Goal: Task Accomplishment & Management: Manage account settings

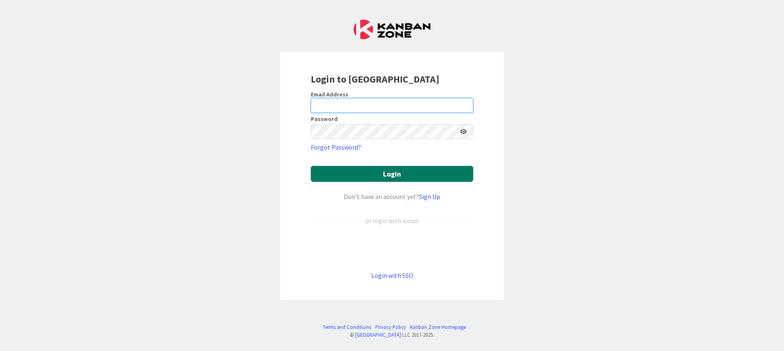
type input "[EMAIL_ADDRESS][DOMAIN_NAME]"
click at [427, 177] on button "Login" at bounding box center [392, 174] width 162 height 16
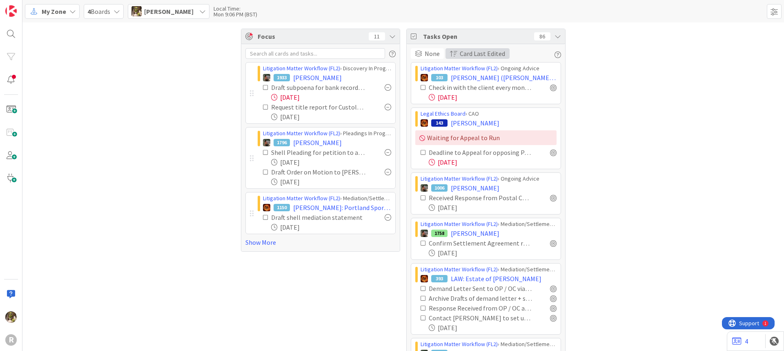
click at [450, 53] on span "button" at bounding box center [453, 53] width 7 height 7
click at [451, 92] on icon at bounding box center [453, 94] width 7 height 7
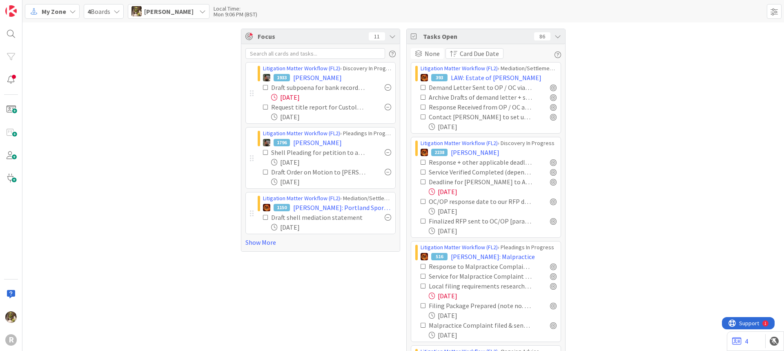
click at [453, 53] on span "button" at bounding box center [453, 53] width 7 height 7
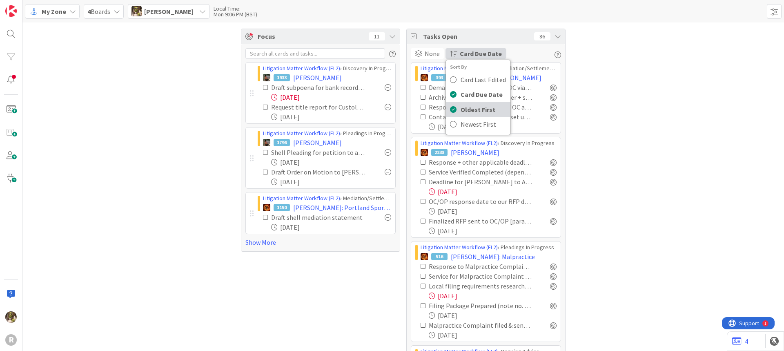
click at [451, 107] on icon at bounding box center [453, 109] width 7 height 7
click at [453, 50] on span "button" at bounding box center [453, 53] width 7 height 7
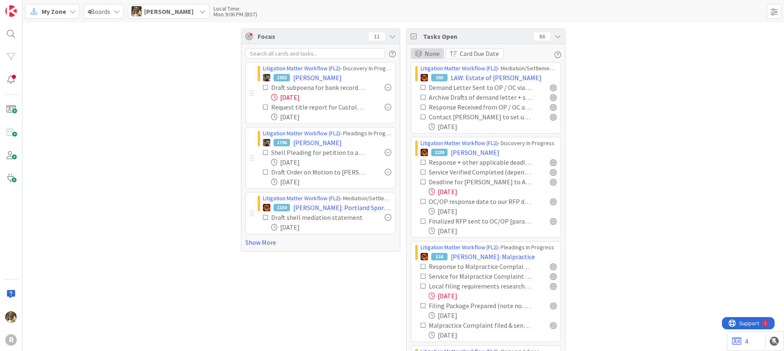
click at [427, 54] on span "None" at bounding box center [431, 54] width 15 height 10
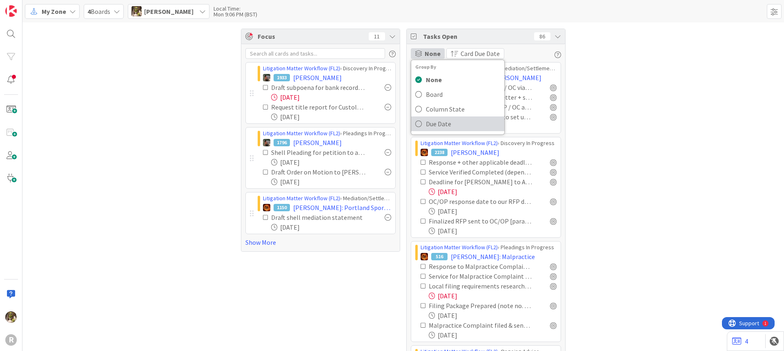
click at [415, 122] on icon at bounding box center [418, 124] width 7 height 12
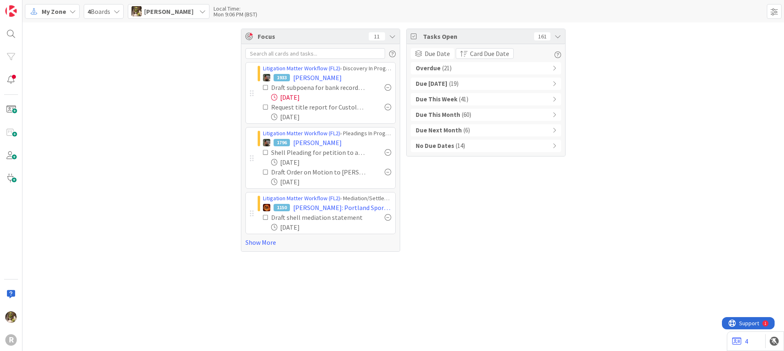
click at [554, 84] on icon at bounding box center [554, 84] width 4 height 6
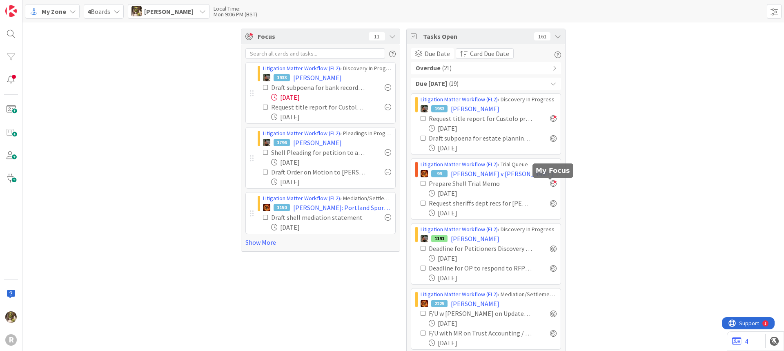
click at [551, 185] on div at bounding box center [553, 183] width 7 height 7
click at [551, 204] on div at bounding box center [553, 203] width 7 height 7
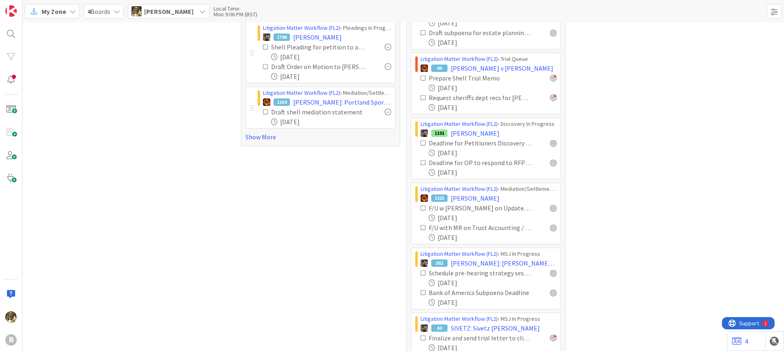
scroll to position [122, 0]
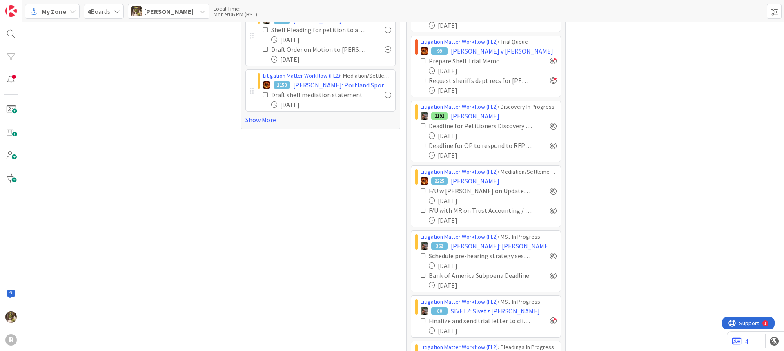
click at [544, 144] on div "Deadline for OP to respond to RFPs ([GEOGRAPHIC_DATA])" at bounding box center [488, 145] width 136 height 10
click at [552, 146] on div at bounding box center [553, 145] width 7 height 7
click at [550, 124] on div at bounding box center [553, 125] width 7 height 7
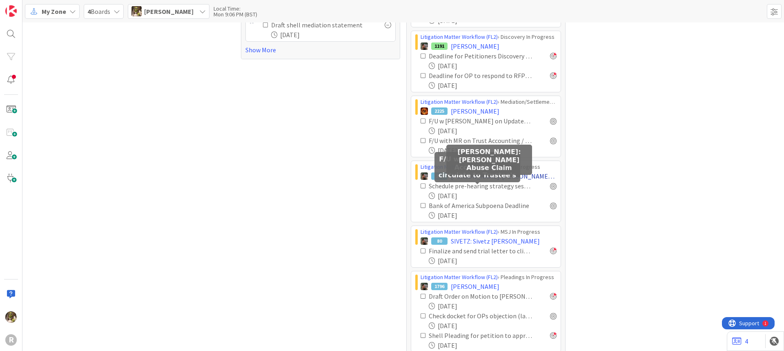
scroll to position [204, 0]
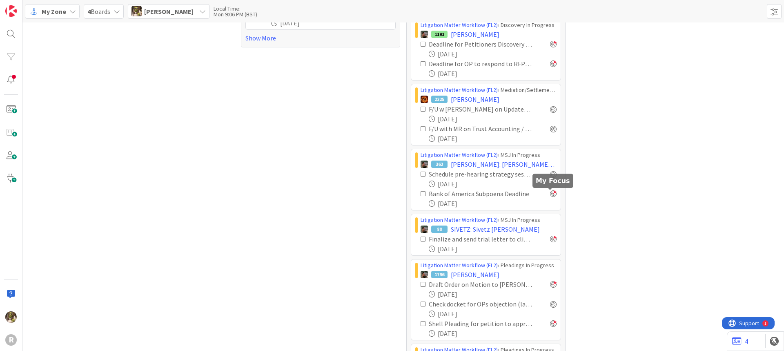
click at [550, 196] on div at bounding box center [553, 193] width 7 height 7
click at [550, 174] on div at bounding box center [553, 174] width 7 height 7
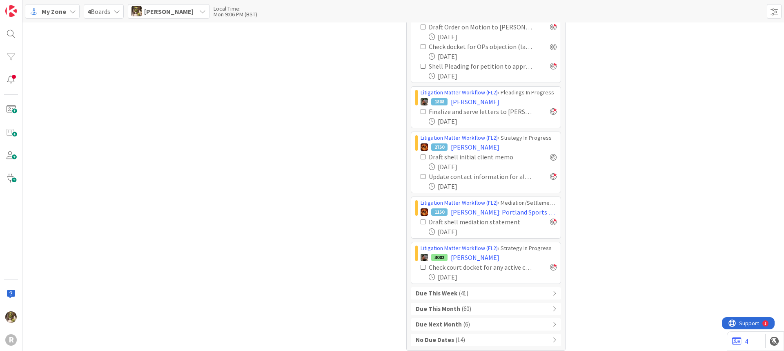
scroll to position [467, 0]
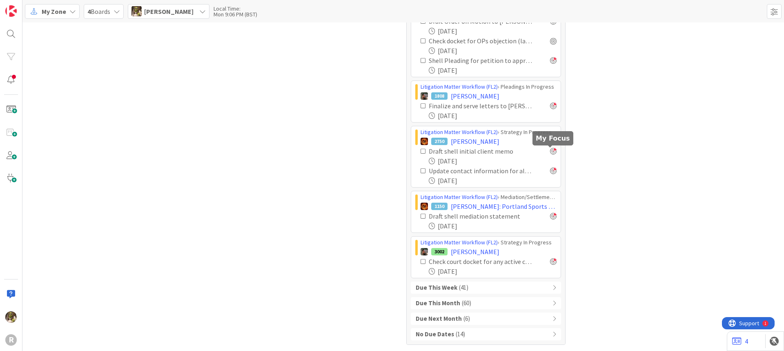
click at [553, 152] on div at bounding box center [553, 151] width 7 height 7
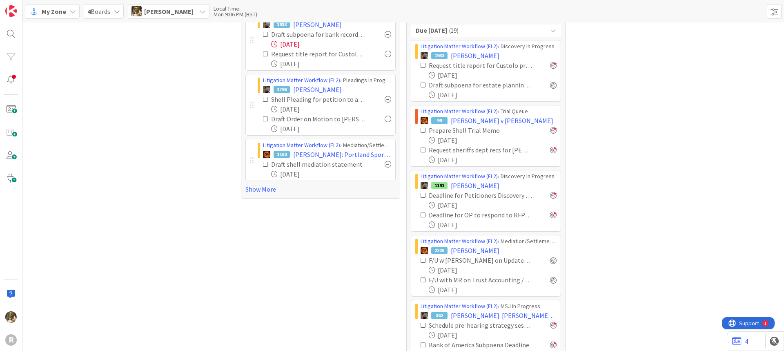
scroll to position [0, 0]
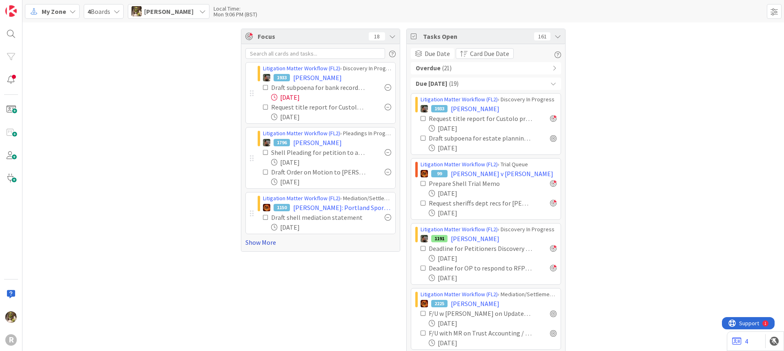
click at [267, 240] on link "Show More" at bounding box center [320, 242] width 150 height 10
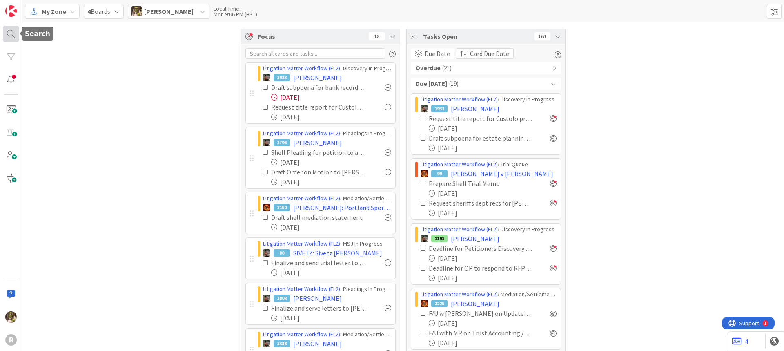
click at [11, 34] on div at bounding box center [11, 34] width 16 height 16
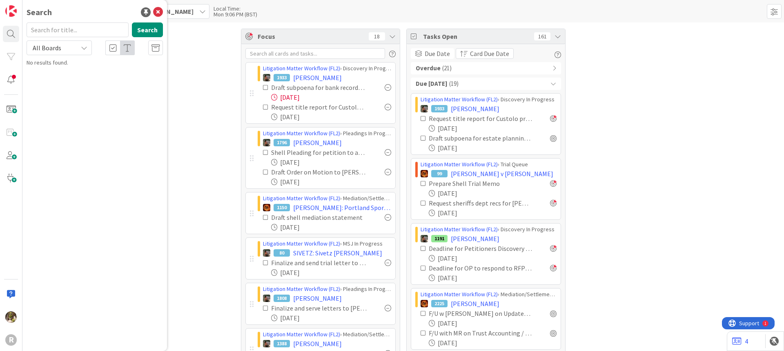
click at [55, 30] on input "text" at bounding box center [78, 29] width 102 height 15
type input "[PERSON_NAME]'"
click at [111, 71] on span "[PERSON_NAME]: [PERSON_NAME] Abuse Claim" at bounding box center [97, 76] width 118 height 16
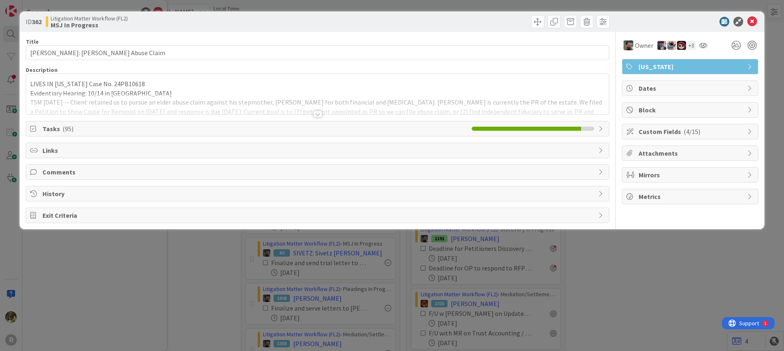
click at [171, 138] on div "Title 27 / 128 [PERSON_NAME]: [PERSON_NAME] Abuse Claim Description LIVES IN [U…" at bounding box center [317, 127] width 583 height 191
click at [172, 127] on span "Tasks ( 95 )" at bounding box center [254, 129] width 425 height 10
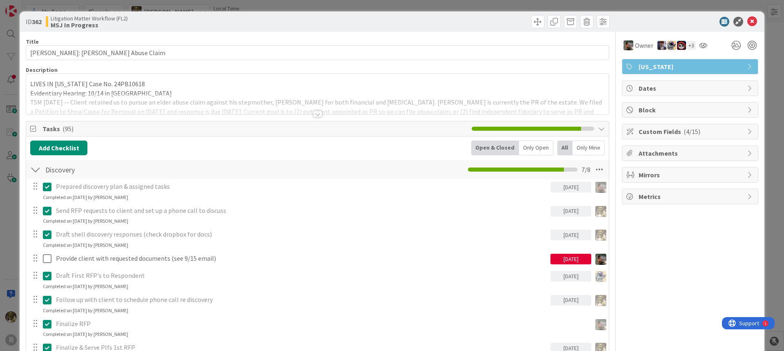
click at [540, 147] on div "Only Open" at bounding box center [536, 147] width 34 height 15
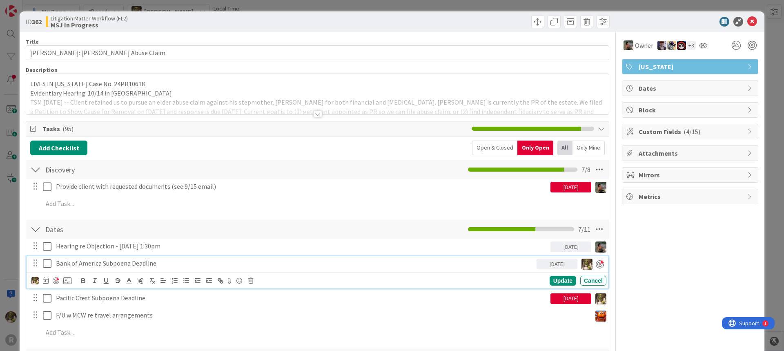
click at [132, 265] on p "Bank of America Subpoena Deadline" at bounding box center [294, 262] width 477 height 9
click at [180, 262] on p "Bank of America Subpoena Deadline" at bounding box center [294, 262] width 477 height 9
click at [46, 280] on icon at bounding box center [46, 280] width 6 height 7
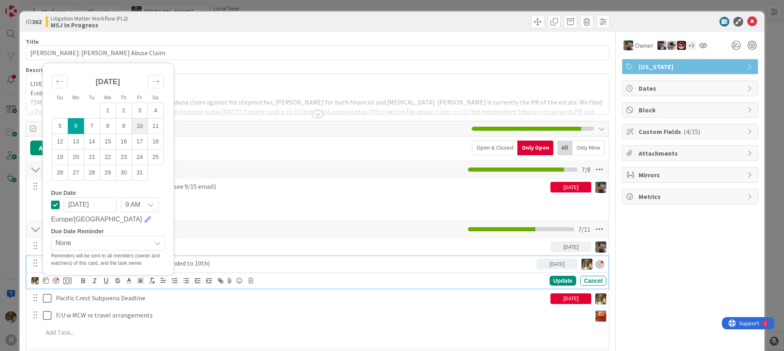
click at [142, 125] on td "10" at bounding box center [140, 126] width 16 height 16
type input "[DATE]"
click at [550, 282] on div "Update" at bounding box center [562, 281] width 27 height 10
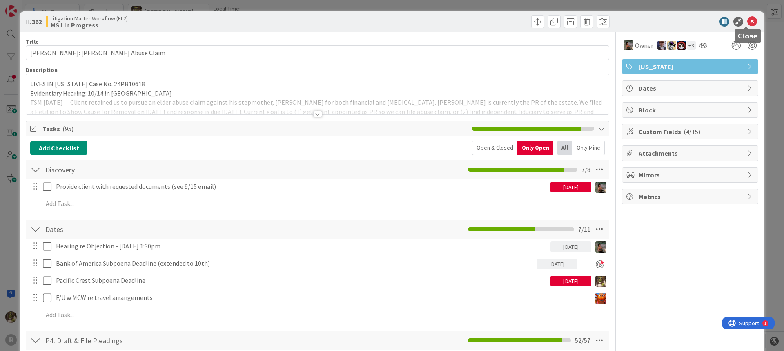
click at [747, 22] on icon at bounding box center [752, 22] width 10 height 10
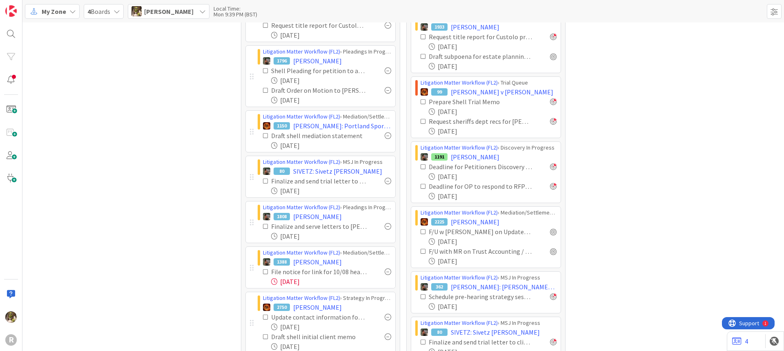
scroll to position [122, 0]
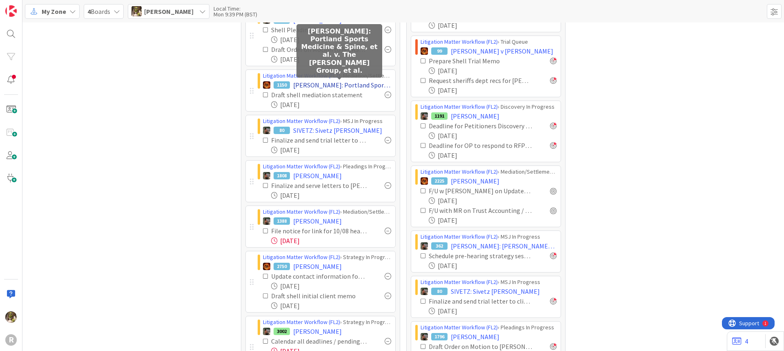
click at [337, 89] on span "[PERSON_NAME]: Portland Sports Medicine & Spine, et al. v. The [PERSON_NAME] Gr…" at bounding box center [342, 85] width 98 height 10
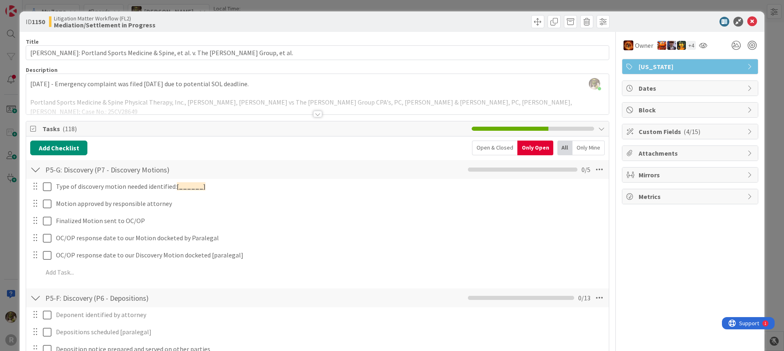
click at [313, 114] on div at bounding box center [317, 114] width 9 height 7
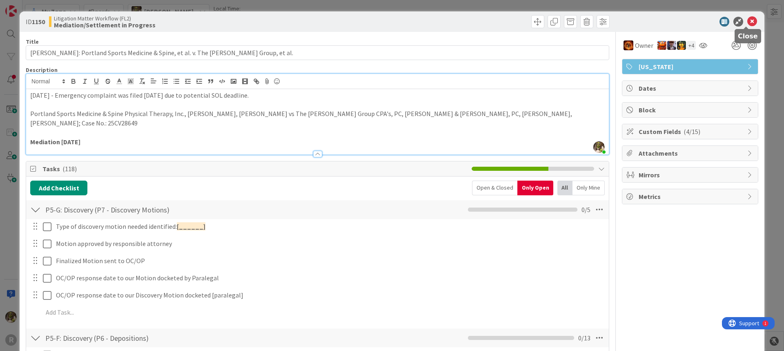
click at [747, 25] on icon at bounding box center [752, 22] width 10 height 10
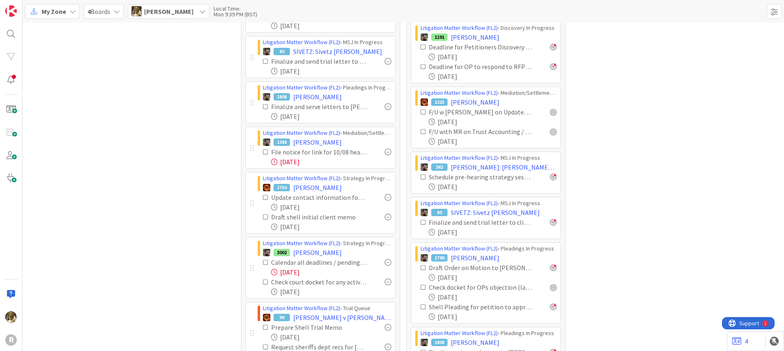
scroll to position [204, 0]
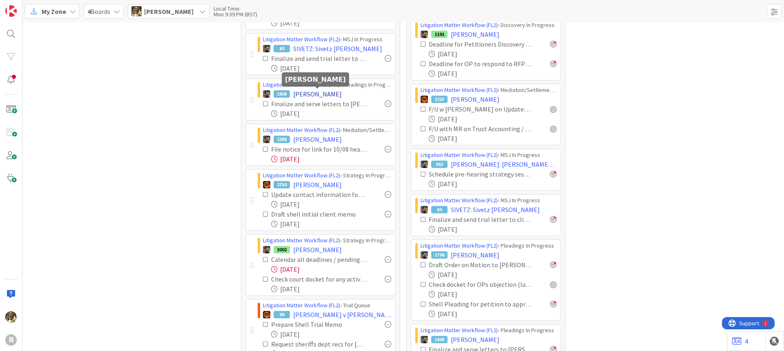
click at [315, 93] on span "[PERSON_NAME]" at bounding box center [317, 94] width 49 height 10
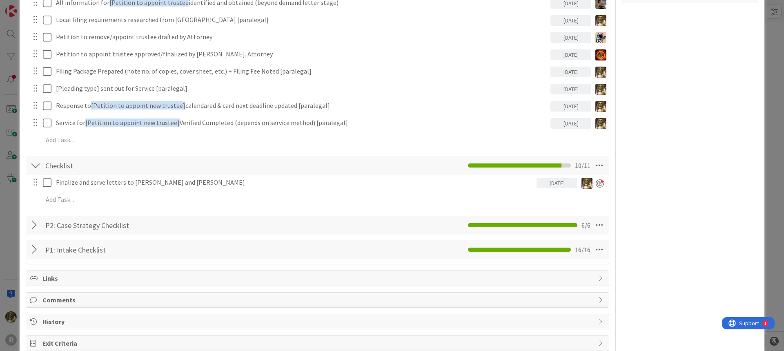
scroll to position [204, 0]
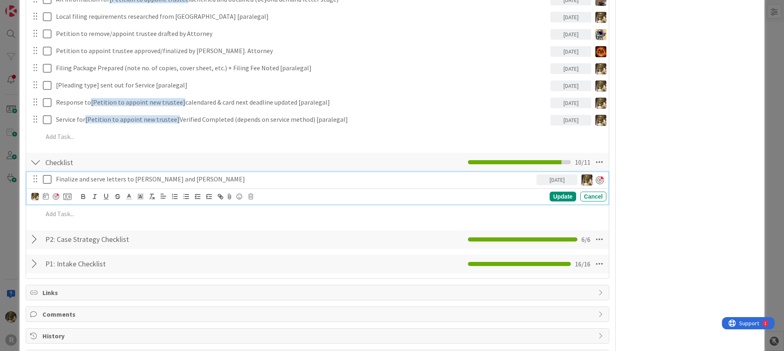
click at [51, 182] on icon at bounding box center [47, 179] width 9 height 10
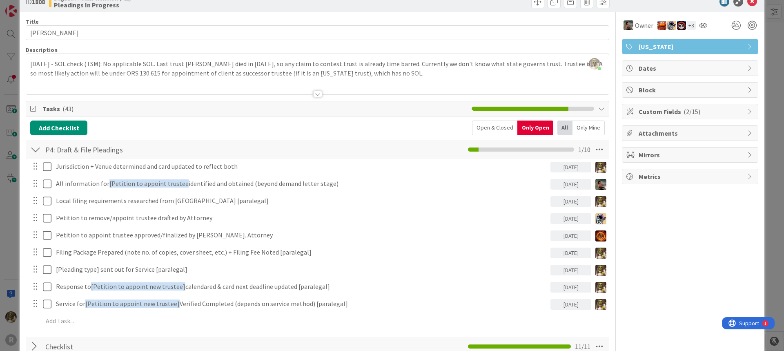
scroll to position [0, 0]
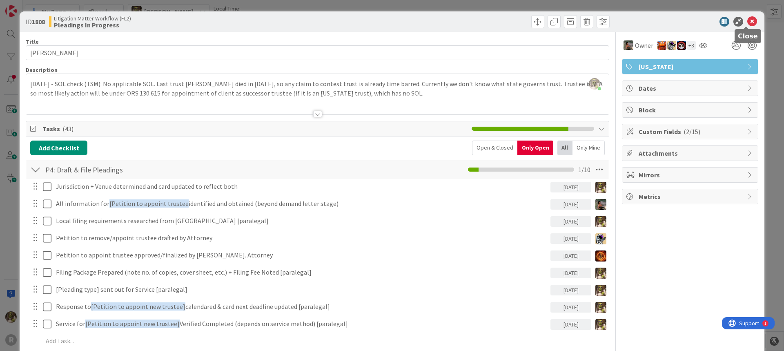
click at [748, 23] on icon at bounding box center [752, 22] width 10 height 10
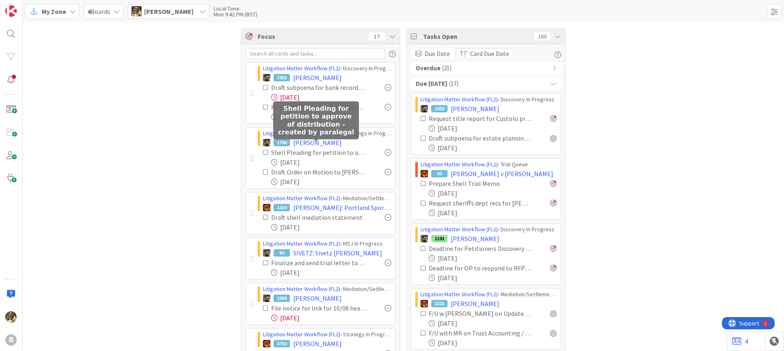
scroll to position [41, 0]
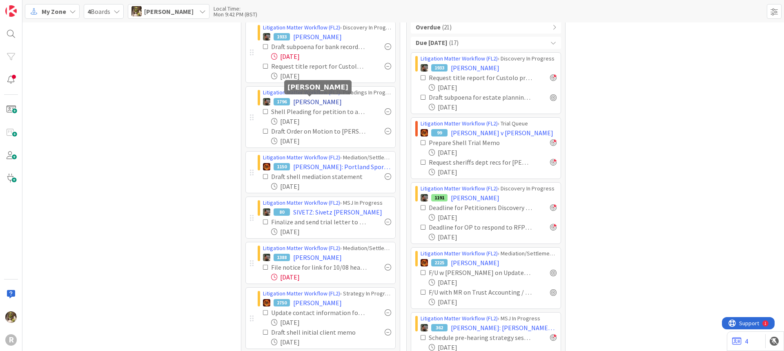
click at [309, 102] on span "[PERSON_NAME]" at bounding box center [317, 102] width 49 height 10
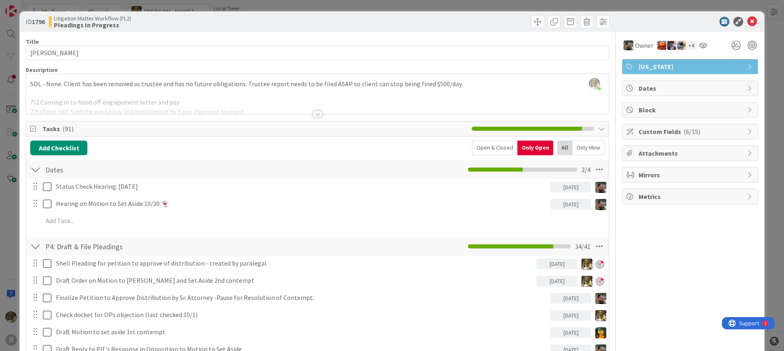
click at [313, 111] on div at bounding box center [317, 114] width 9 height 7
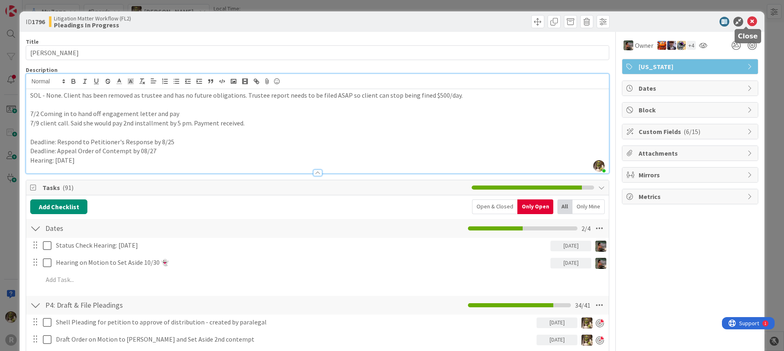
click at [747, 22] on icon at bounding box center [752, 22] width 10 height 10
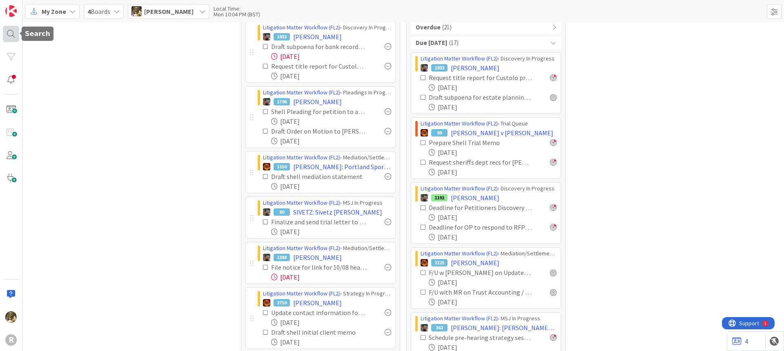
click at [15, 31] on div at bounding box center [11, 34] width 16 height 16
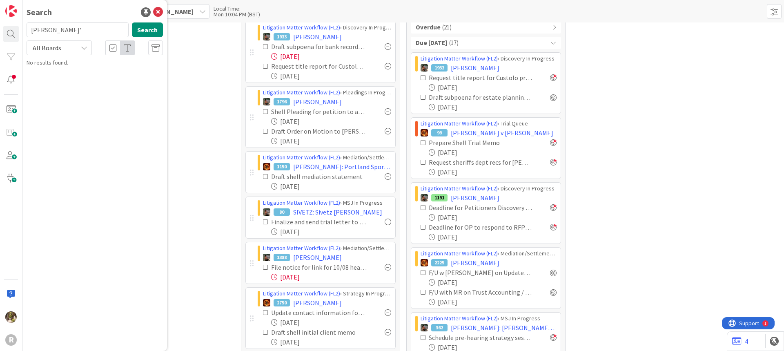
click at [78, 34] on input "[PERSON_NAME]'" at bounding box center [78, 29] width 102 height 15
type input "[PERSON_NAME]"
click at [80, 66] on b "Litigation Matter Workflow (FL2) ›" at bounding box center [77, 64] width 79 height 6
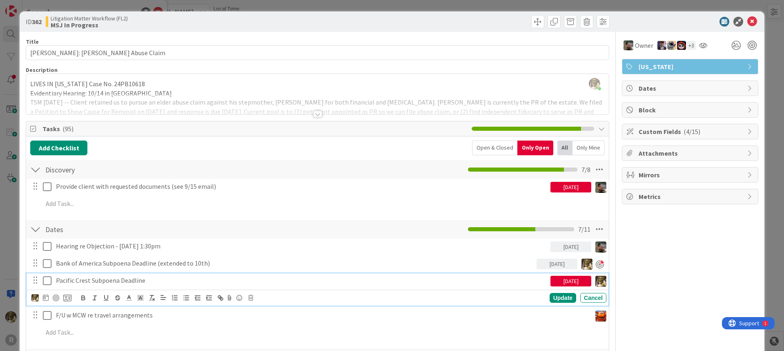
click at [142, 280] on p "Pacific Crest Subpoena Deadline" at bounding box center [301, 279] width 491 height 9
click at [44, 297] on icon at bounding box center [46, 297] width 6 height 7
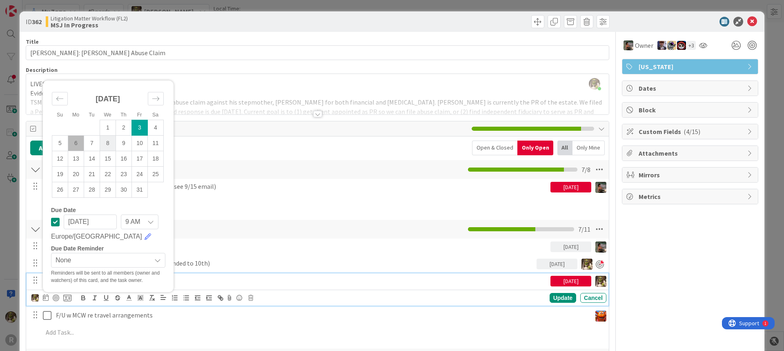
click at [109, 140] on td "8" at bounding box center [108, 143] width 16 height 16
type input "[DATE]"
click at [551, 297] on div "Update" at bounding box center [562, 298] width 27 height 10
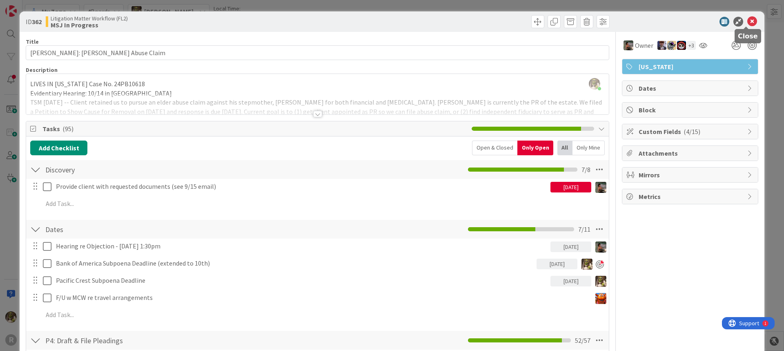
click at [747, 19] on icon at bounding box center [752, 22] width 10 height 10
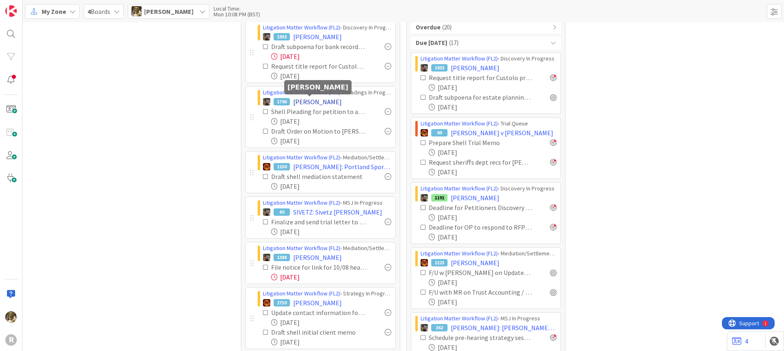
click at [310, 102] on span "[PERSON_NAME]" at bounding box center [317, 102] width 49 height 10
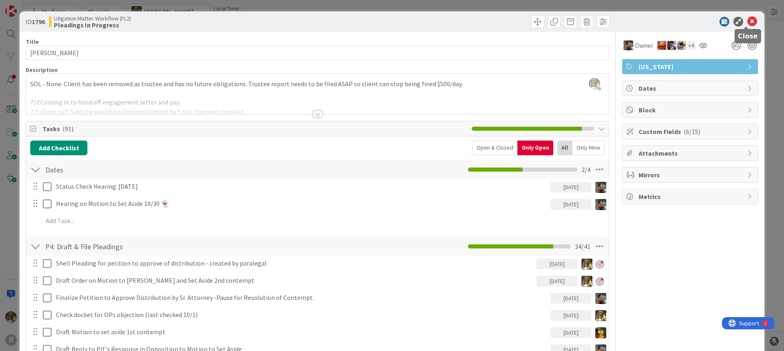
click at [748, 20] on icon at bounding box center [752, 22] width 10 height 10
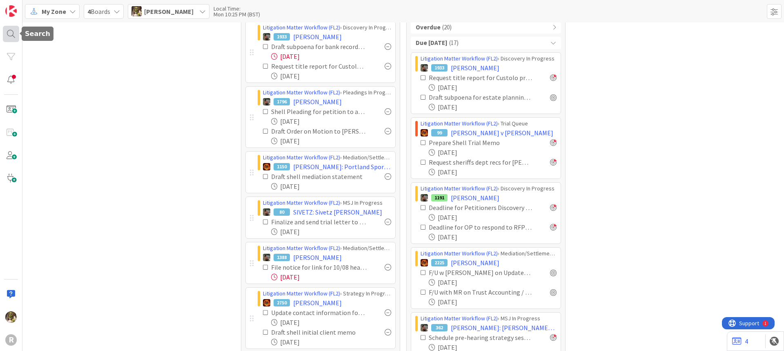
click at [9, 35] on div at bounding box center [11, 34] width 16 height 16
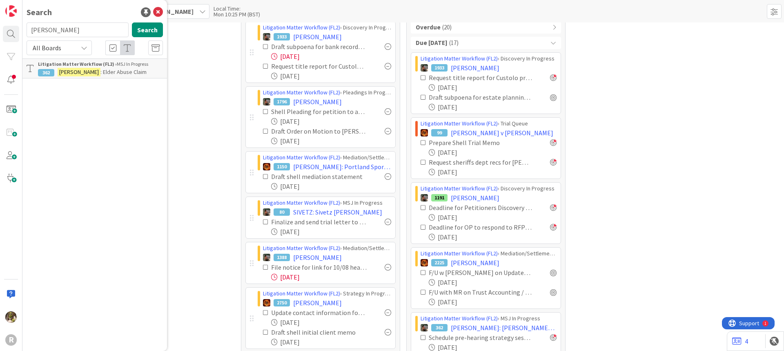
drag, startPoint x: 58, startPoint y: 29, endPoint x: 20, endPoint y: 29, distance: 38.4
click at [20, 29] on div "R Search [PERSON_NAME] Search All Boards Litigation Matter Workflow (FL2) › MSJ…" at bounding box center [11, 175] width 22 height 351
type input "[PERSON_NAME]"
click at [110, 66] on b "Litigation Matter Workflow (FL2) ›" at bounding box center [77, 64] width 79 height 6
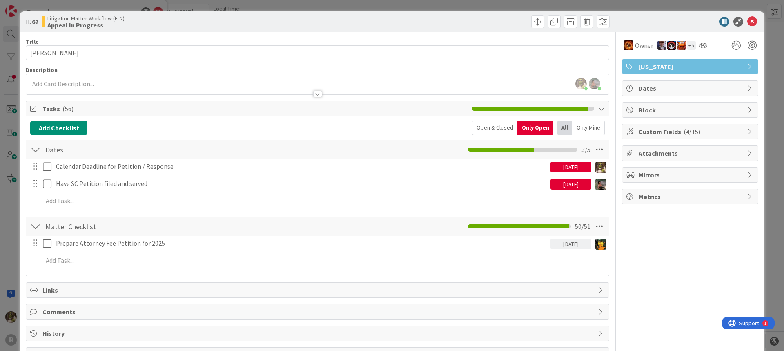
drag, startPoint x: 568, startPoint y: 122, endPoint x: 561, endPoint y: 127, distance: 8.6
click at [572, 122] on div "Only Mine" at bounding box center [588, 127] width 32 height 15
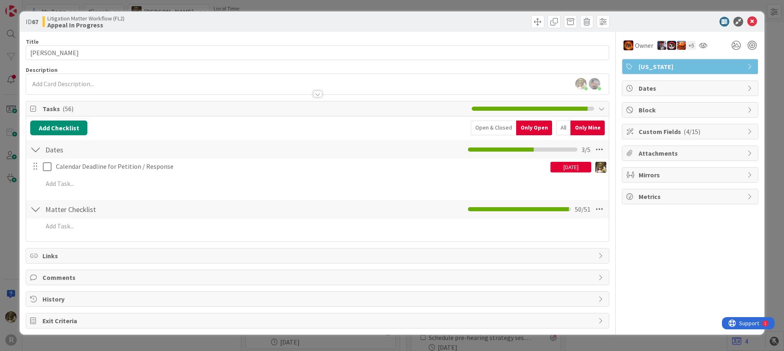
click at [558, 128] on div "All" at bounding box center [563, 127] width 14 height 15
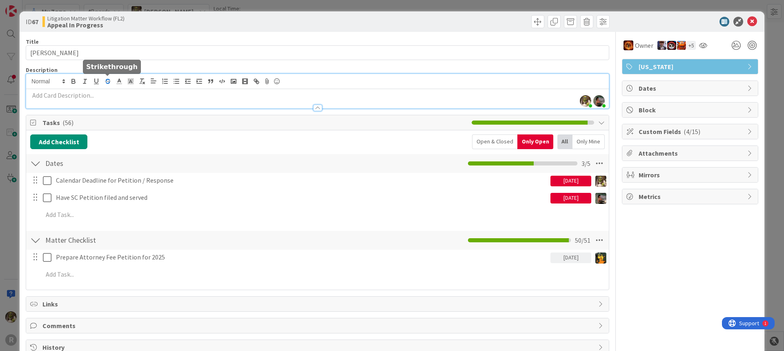
click at [110, 83] on div "[PERSON_NAME] joined 2 m ago [PERSON_NAME] joined 2 m ago" at bounding box center [317, 91] width 582 height 34
